Goal: Task Accomplishment & Management: Complete application form

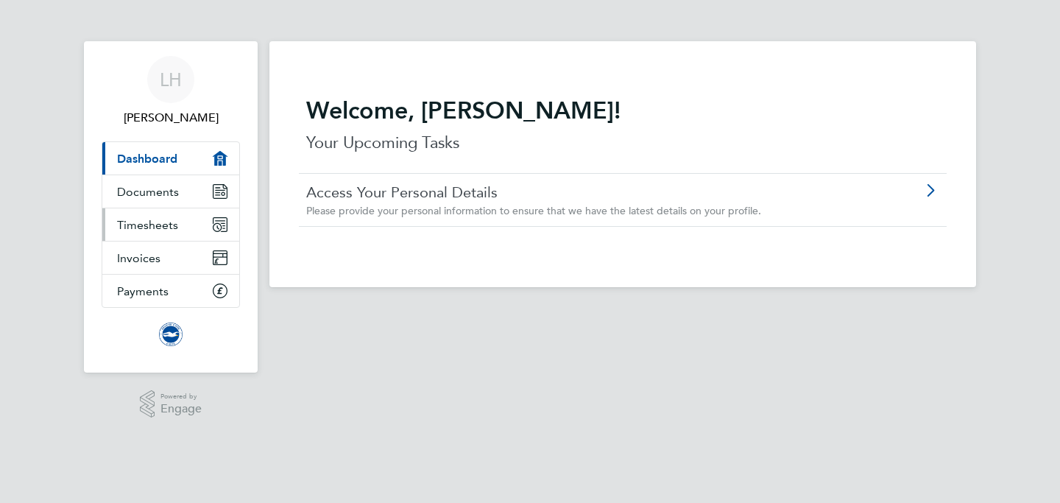
click at [187, 211] on link "Timesheets" at bounding box center [170, 224] width 137 height 32
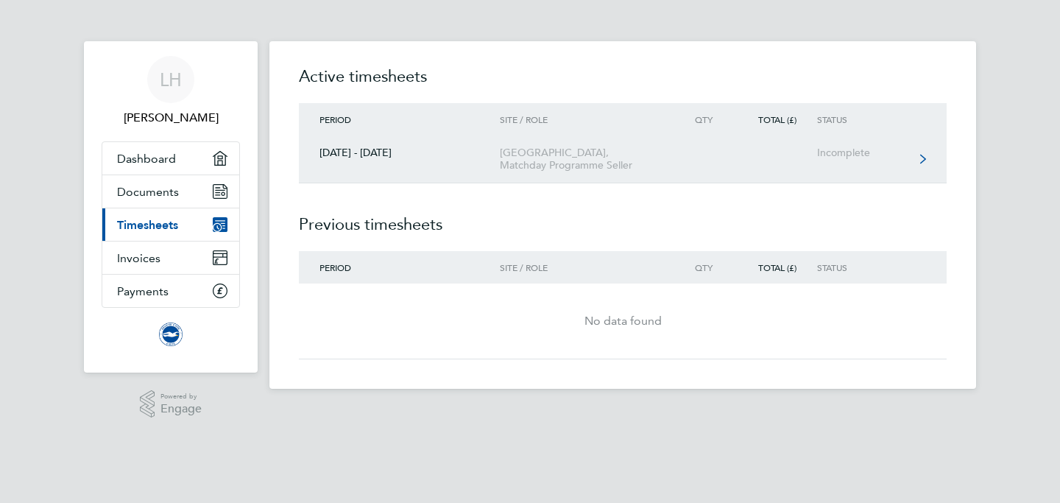
click at [777, 149] on link "[DATE] - [DATE] American Express Community Stadium, Matchday Programme Seller I…" at bounding box center [623, 159] width 648 height 48
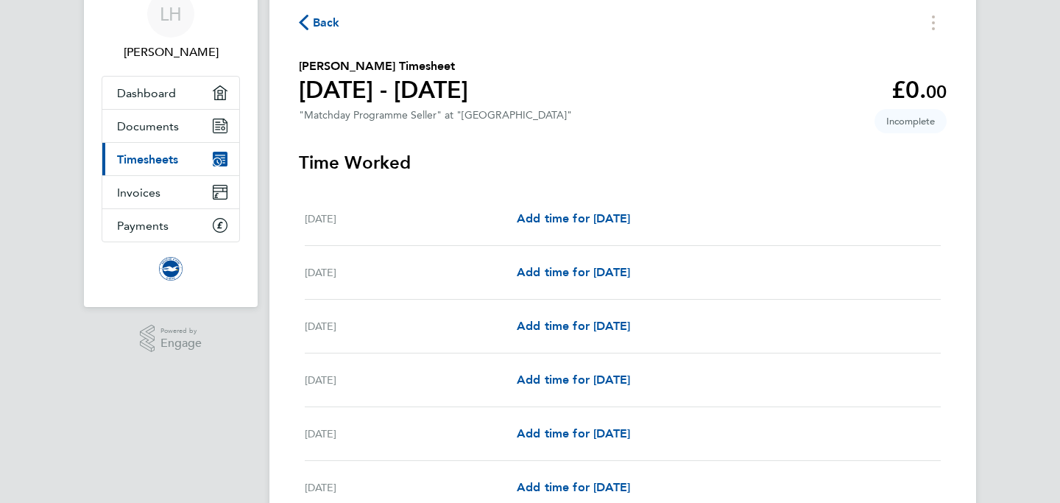
scroll to position [108, 0]
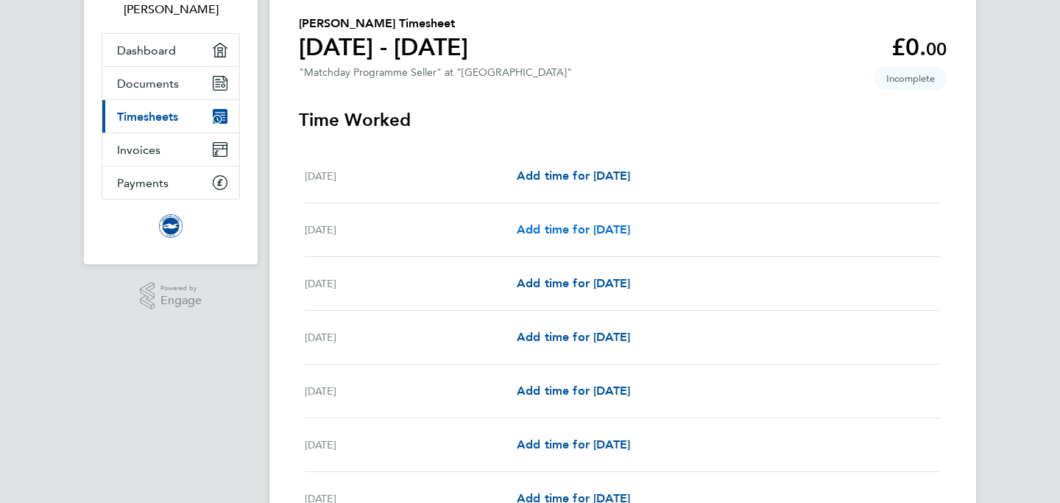
click at [576, 231] on span "Add time for [DATE]" at bounding box center [573, 229] width 113 height 14
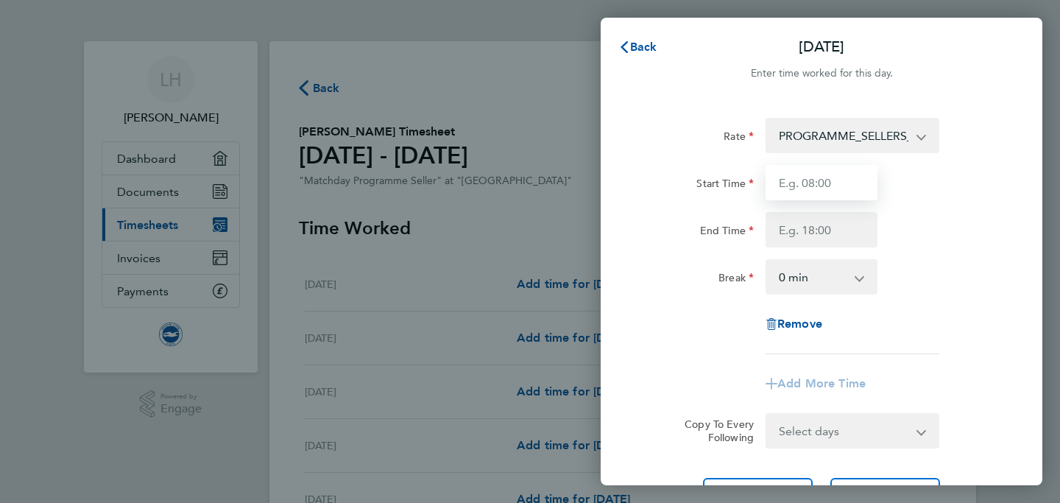
click at [821, 180] on input "Start Time" at bounding box center [822, 182] width 112 height 35
type input "11:30"
click at [817, 233] on input "End Time" at bounding box center [822, 229] width 112 height 35
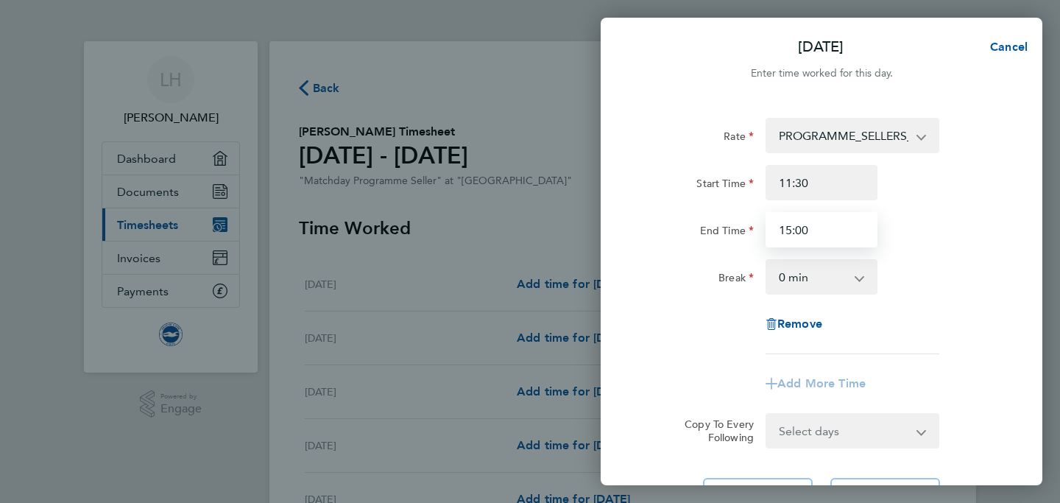
type input "15:00"
click at [942, 306] on div "Rate PROGRAMME_SELLERS_HOURS - 12.98 Start Time 11:30 End Time 15:00 Break 0 mi…" at bounding box center [821, 236] width 359 height 236
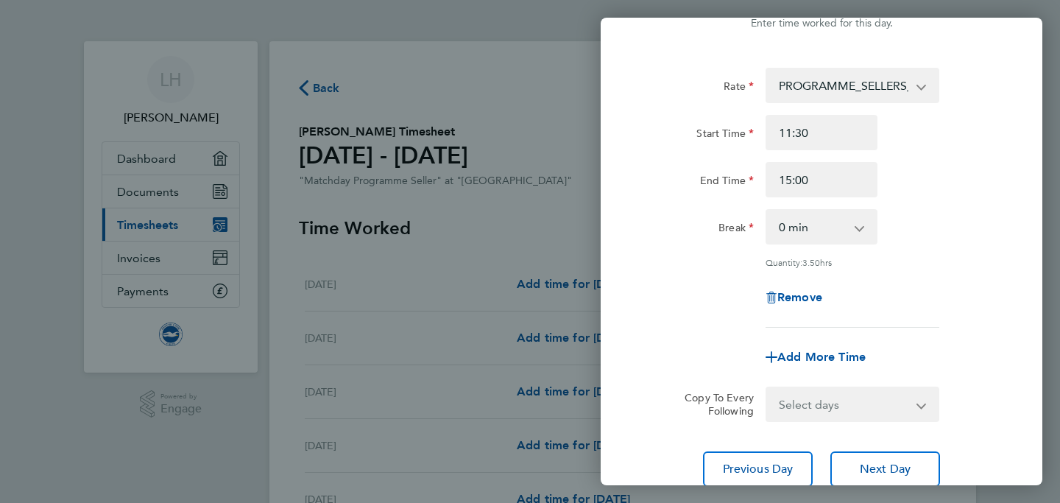
scroll to position [162, 0]
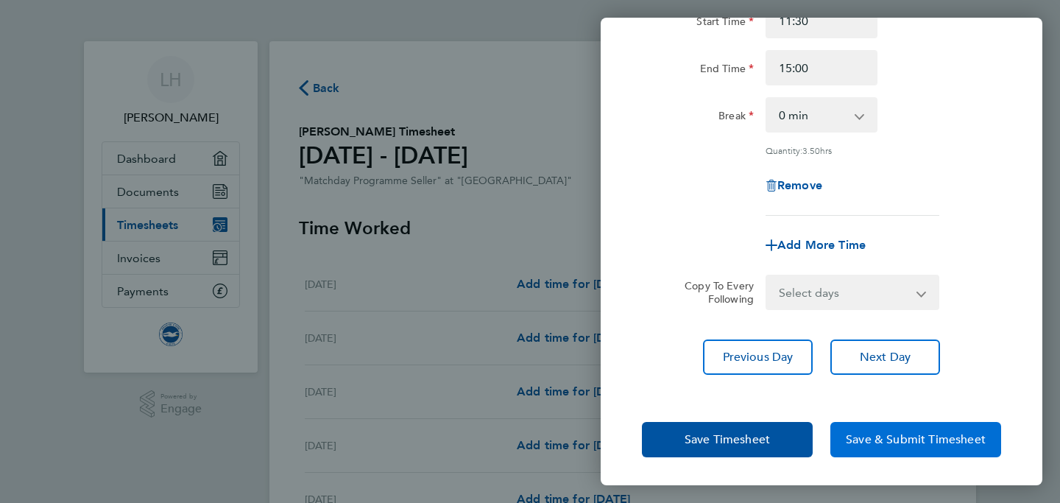
click at [934, 432] on span "Save & Submit Timesheet" at bounding box center [916, 439] width 140 height 15
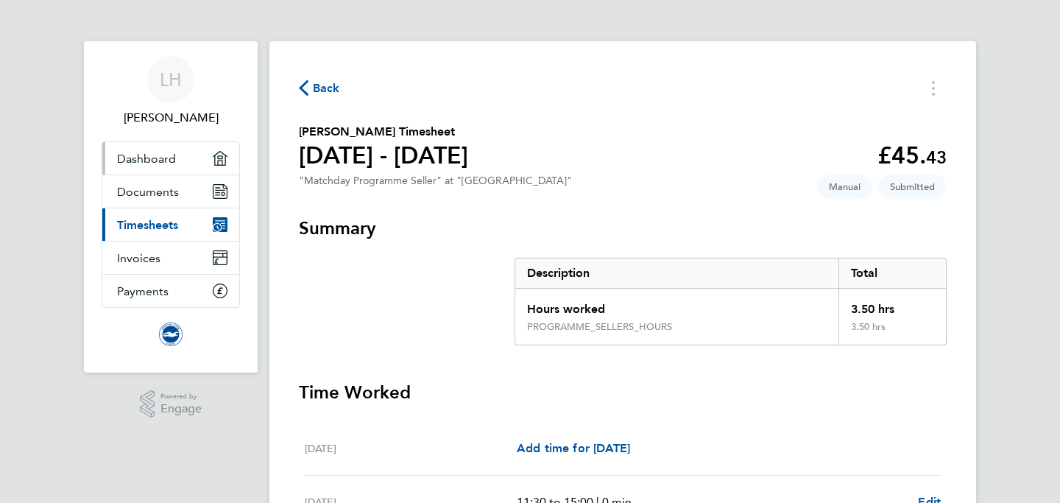
click at [175, 155] on link "Dashboard" at bounding box center [170, 158] width 137 height 32
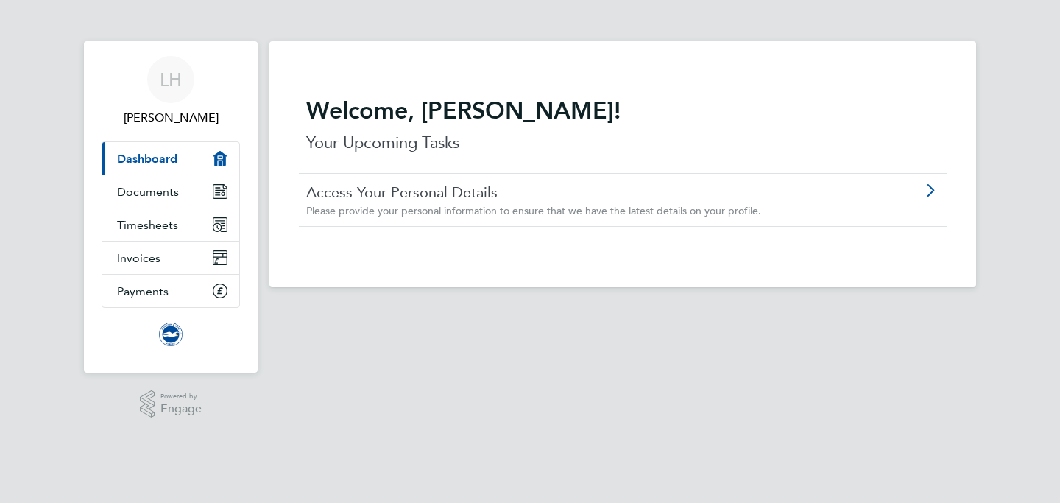
click at [474, 205] on span "Please provide your personal information to ensure that we have the latest deta…" at bounding box center [533, 210] width 455 height 13
click at [172, 192] on span "Documents" at bounding box center [148, 192] width 62 height 14
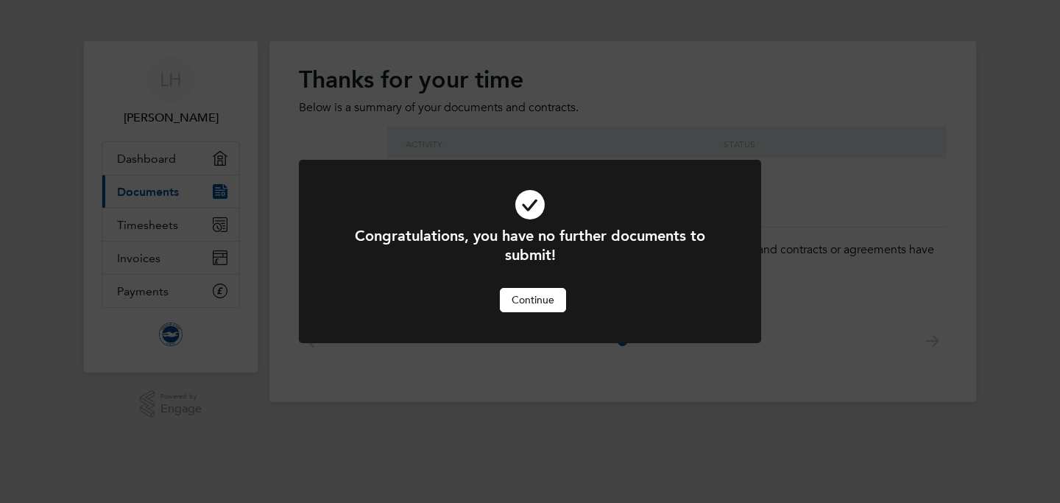
click at [543, 297] on button "Continue" at bounding box center [533, 300] width 66 height 24
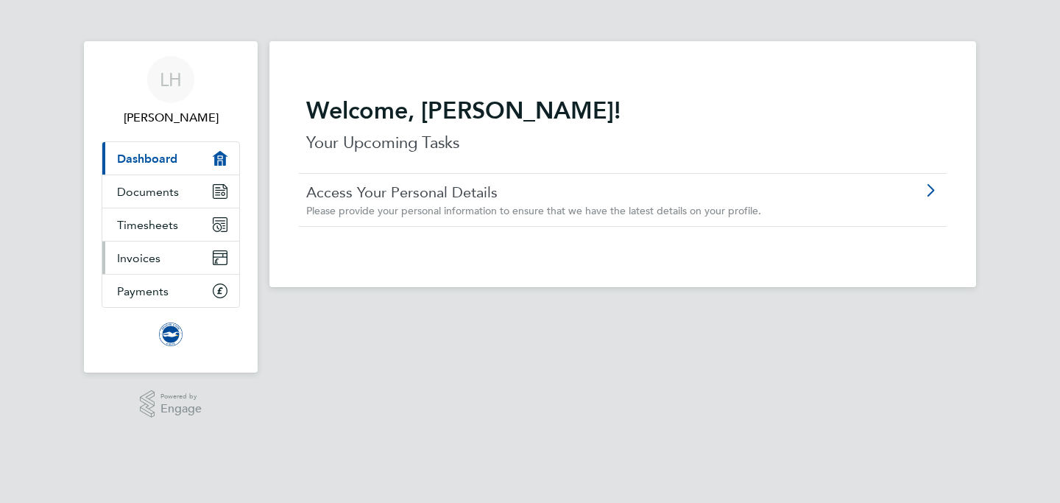
click at [166, 253] on link "Invoices" at bounding box center [170, 257] width 137 height 32
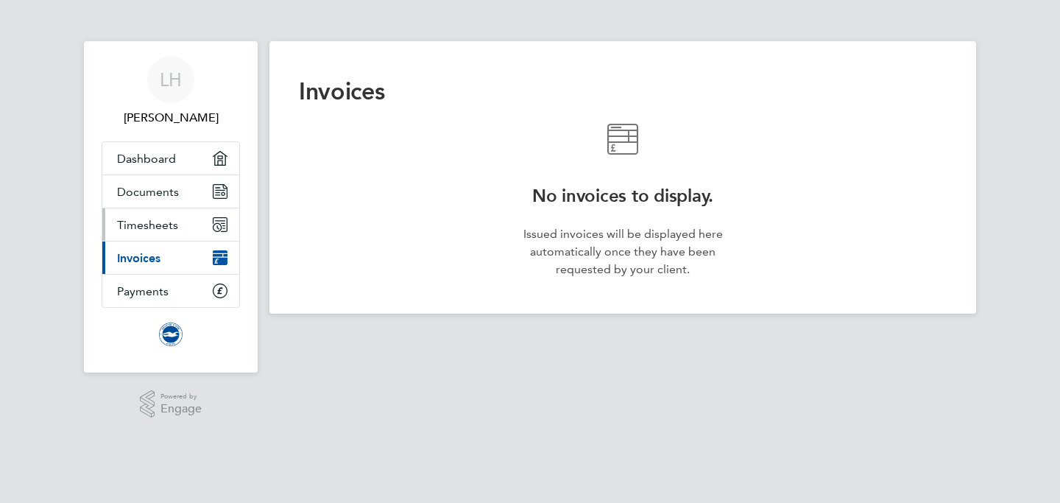
click at [161, 213] on link "Timesheets" at bounding box center [170, 224] width 137 height 32
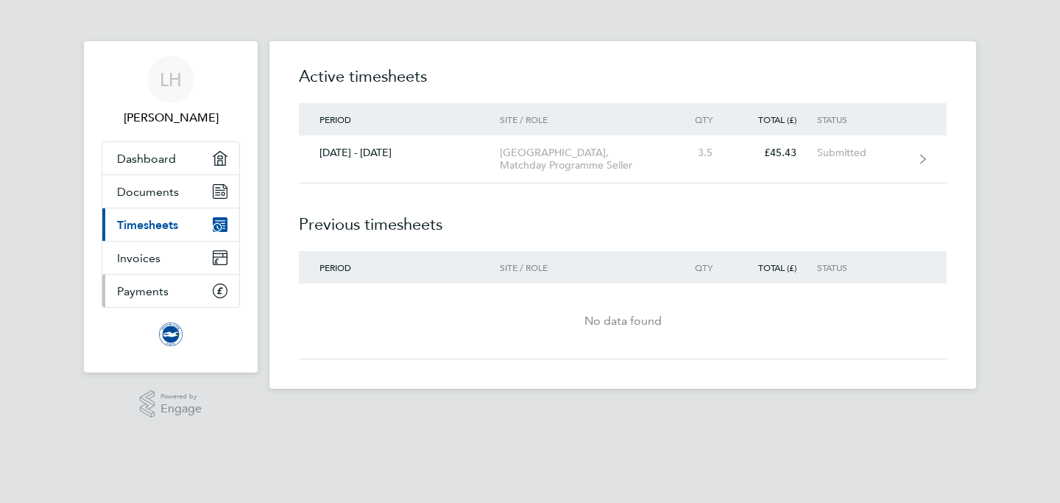
click at [180, 283] on link "Payments" at bounding box center [170, 291] width 137 height 32
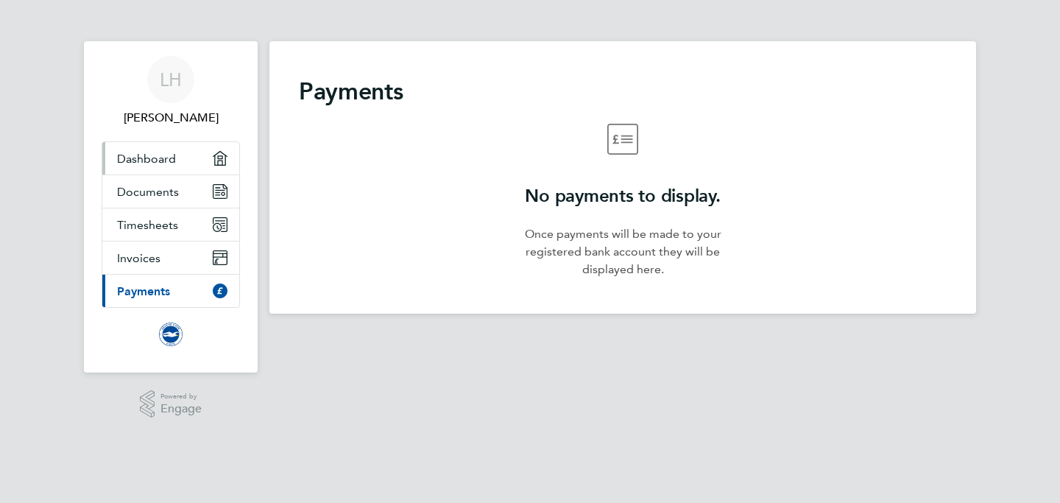
click at [181, 170] on link "Dashboard" at bounding box center [170, 158] width 137 height 32
